Goal: Find specific page/section: Find specific page/section

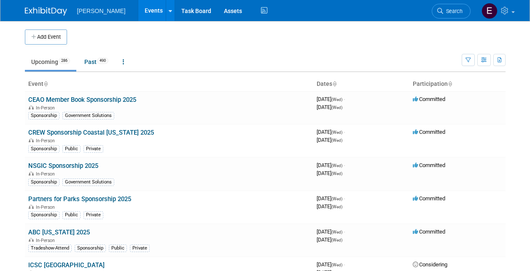
click at [447, 17] on link "Search" at bounding box center [450, 11] width 39 height 15
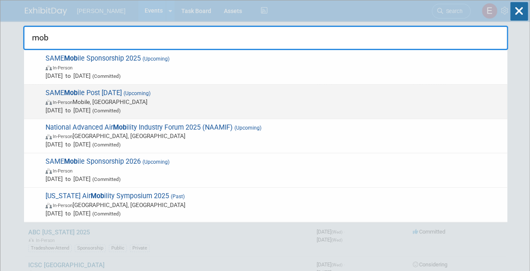
type input "mob"
click at [115, 101] on span "In-Person Mobile, [GEOGRAPHIC_DATA]" at bounding box center [273, 102] width 457 height 8
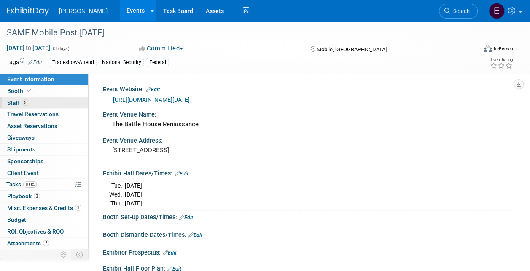
click at [54, 100] on link "5 Staff 5" at bounding box center [44, 102] width 88 height 11
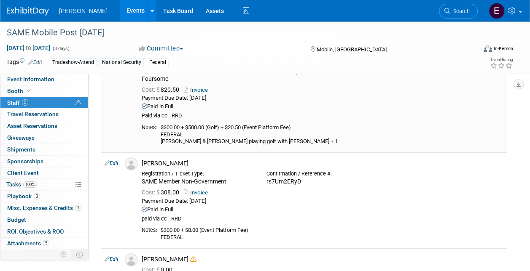
scroll to position [42, 0]
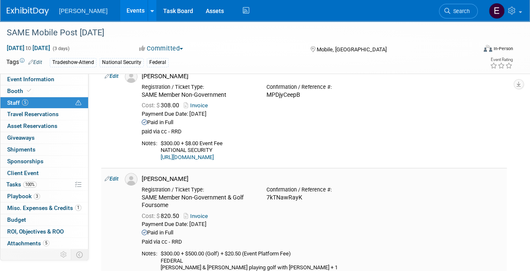
click at [197, 215] on link "Invoice" at bounding box center [197, 216] width 27 height 6
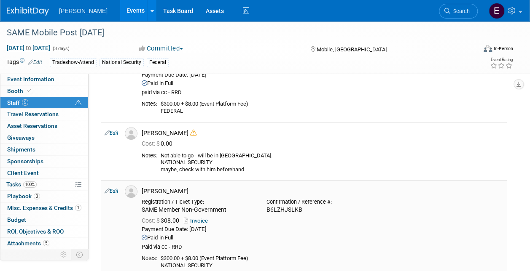
scroll to position [337, 0]
